Goal: Ask a question

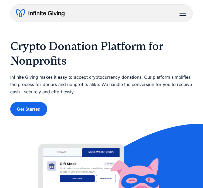
click at [181, 13] on div "menu" at bounding box center [182, 13] width 13 height 13
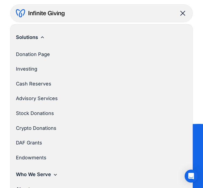
click at [34, 128] on link "Crypto Donations" at bounding box center [100, 128] width 169 height 15
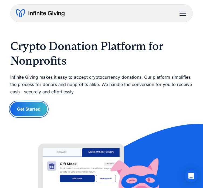
click at [35, 116] on link "Get Started" at bounding box center [28, 109] width 37 height 14
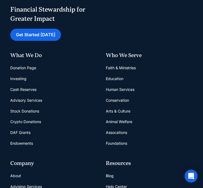
scroll to position [305, 0]
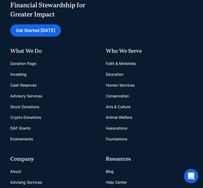
click at [190, 177] on icon "Open Intercom Messenger" at bounding box center [191, 175] width 6 height 7
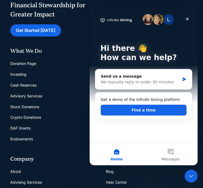
scroll to position [0, 0]
click at [119, 82] on div "We typically reply in under 30 minutes" at bounding box center [140, 82] width 79 height 6
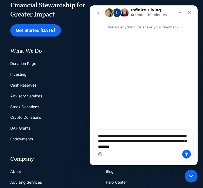
type textarea "**********"
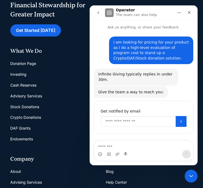
click at [124, 116] on input "Enter your email" at bounding box center [138, 121] width 75 height 11
type input "**********"
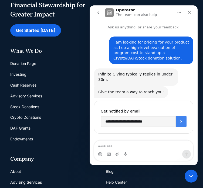
click at [183, 119] on icon "Submit" at bounding box center [181, 121] width 4 height 4
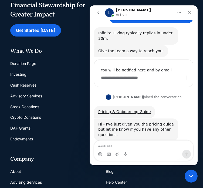
scroll to position [42, 0]
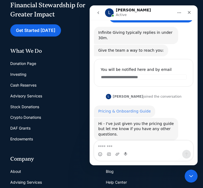
click at [132, 109] on link "Pricing & Onboarding Guide" at bounding box center [124, 111] width 53 height 4
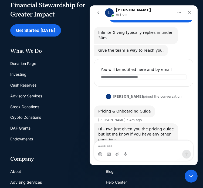
scroll to position [47, 0]
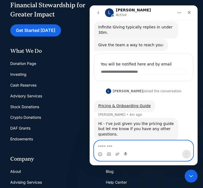
click at [133, 148] on textarea "Message…" at bounding box center [143, 145] width 99 height 9
type textarea "**********"
